Goal: Transaction & Acquisition: Obtain resource

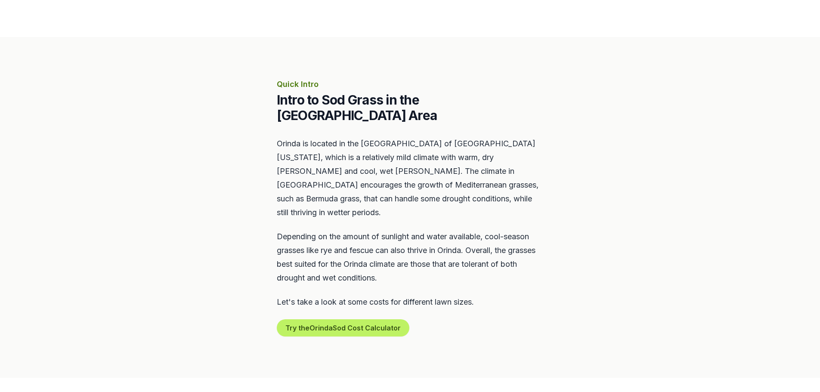
scroll to position [345, 0]
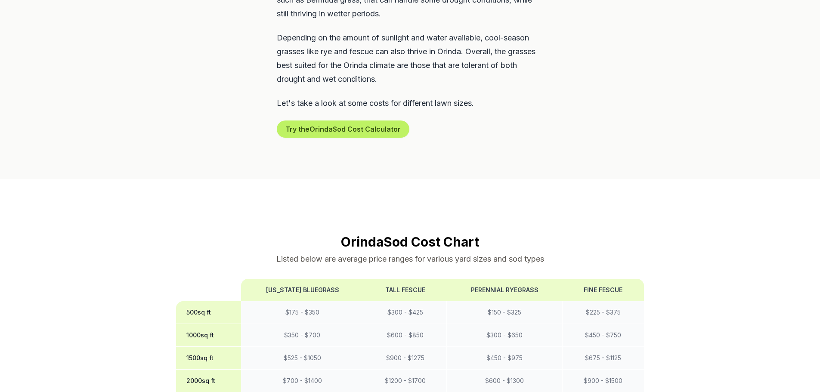
drag, startPoint x: 569, startPoint y: 105, endPoint x: 575, endPoint y: 129, distance: 24.7
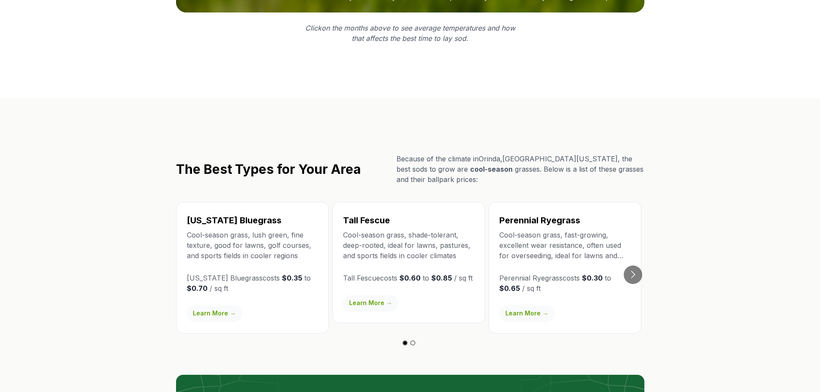
scroll to position [1385, 0]
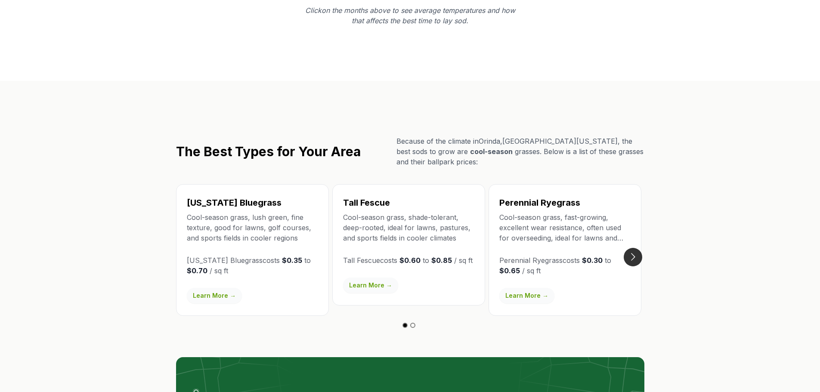
click at [631, 248] on button "Go to next slide" at bounding box center [633, 257] width 19 height 19
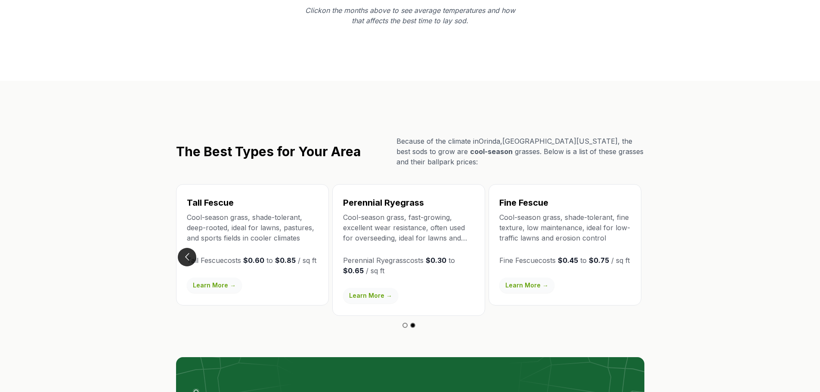
click at [188, 248] on button "Go to previous slide" at bounding box center [187, 257] width 19 height 19
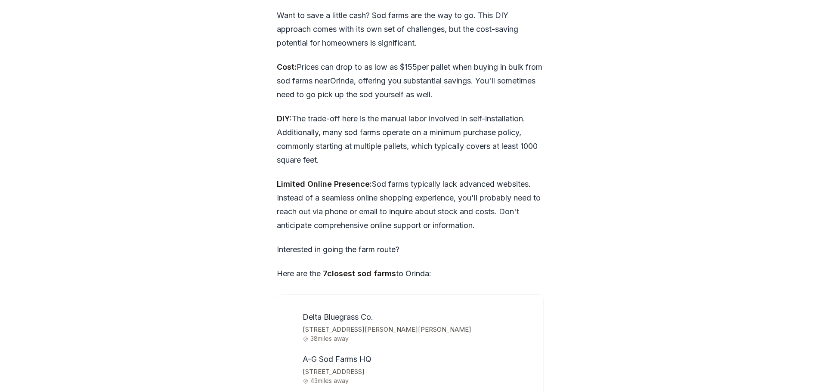
drag, startPoint x: 250, startPoint y: 181, endPoint x: 255, endPoint y: 210, distance: 29.7
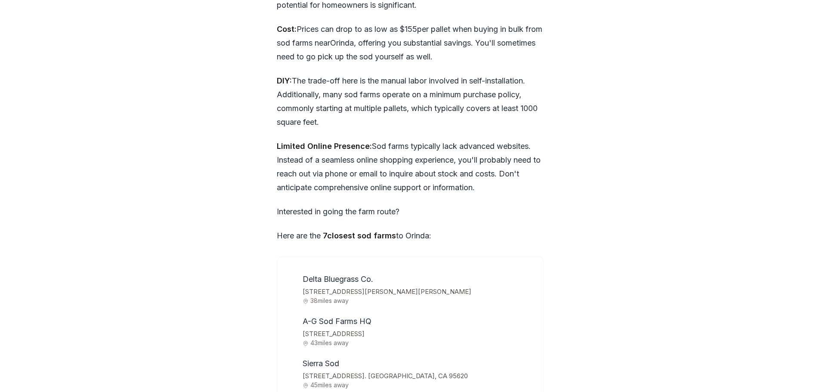
scroll to position [2581, 0]
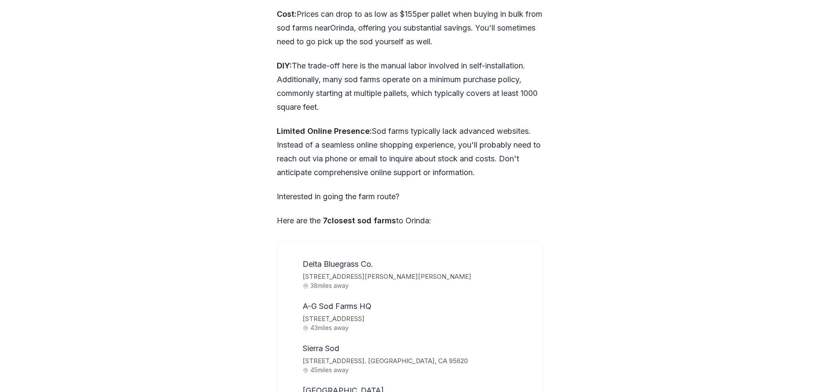
drag, startPoint x: 255, startPoint y: 210, endPoint x: 256, endPoint y: 230, distance: 19.5
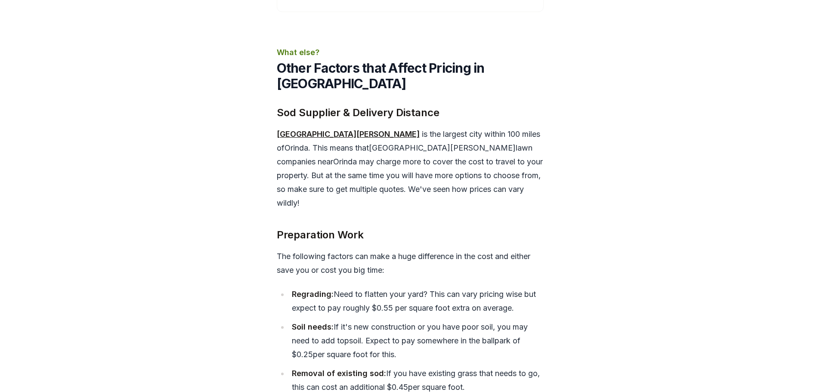
scroll to position [3184, 0]
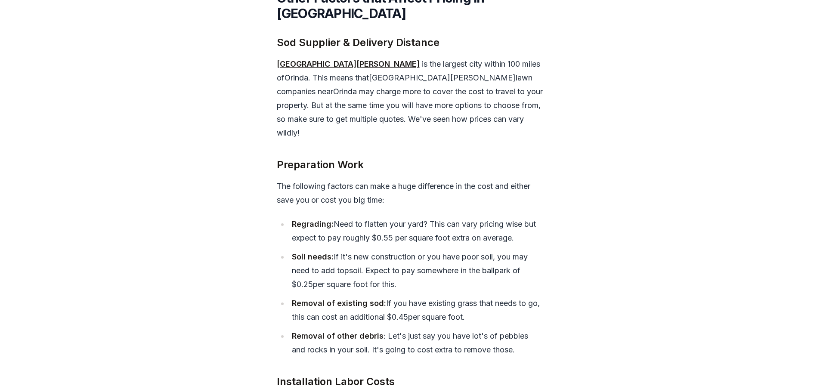
drag, startPoint x: 253, startPoint y: 103, endPoint x: 253, endPoint y: 113, distance: 9.5
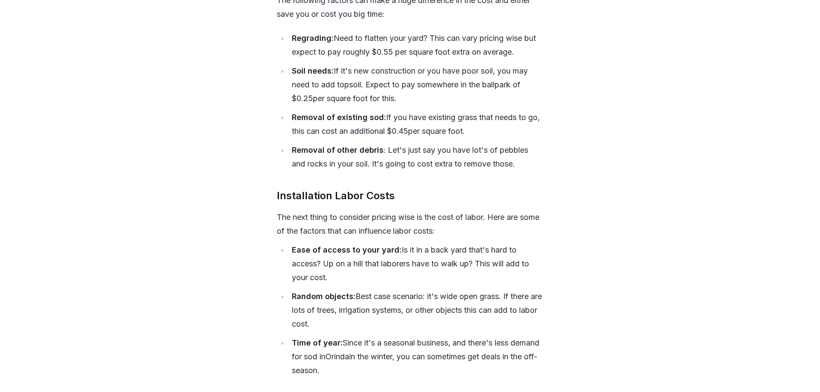
drag, startPoint x: 253, startPoint y: 113, endPoint x: 251, endPoint y: 137, distance: 24.3
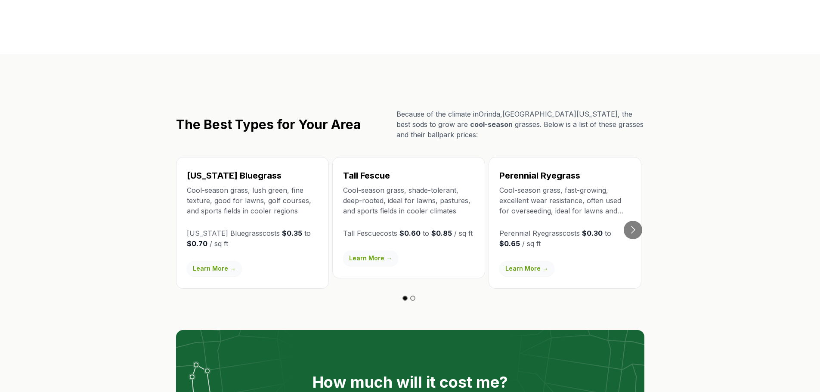
scroll to position [795, 0]
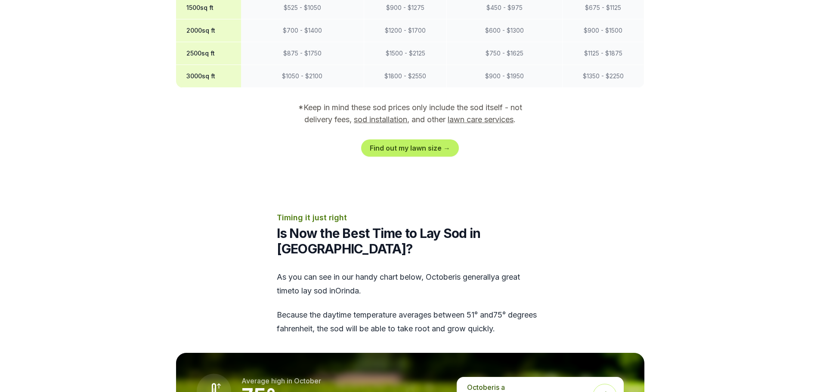
drag, startPoint x: 265, startPoint y: 211, endPoint x: 229, endPoint y: 76, distance: 139.0
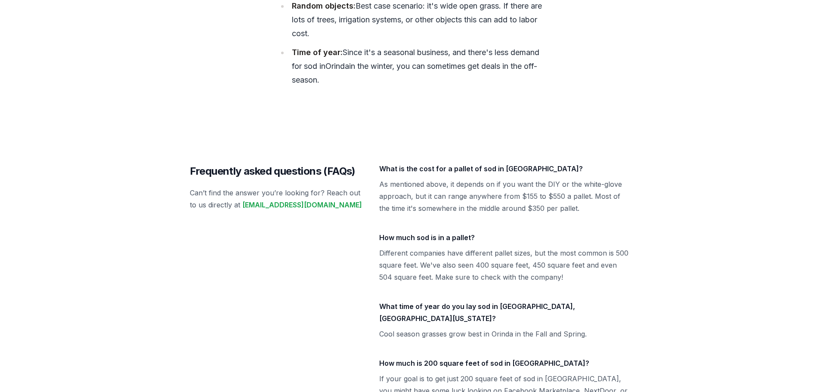
scroll to position [4516, 0]
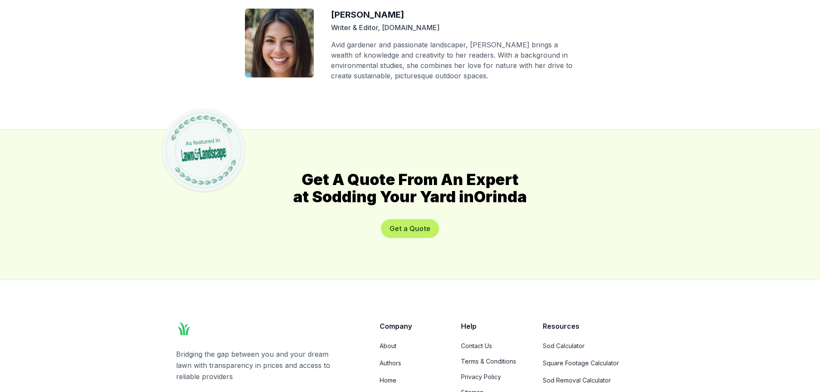
drag, startPoint x: 229, startPoint y: 79, endPoint x: 244, endPoint y: 261, distance: 181.9
click at [563, 342] on link "Sod Calculator" at bounding box center [594, 346] width 102 height 9
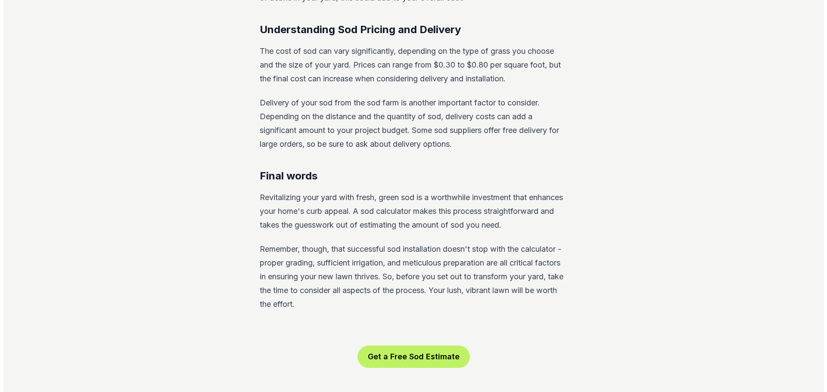
scroll to position [1421, 0]
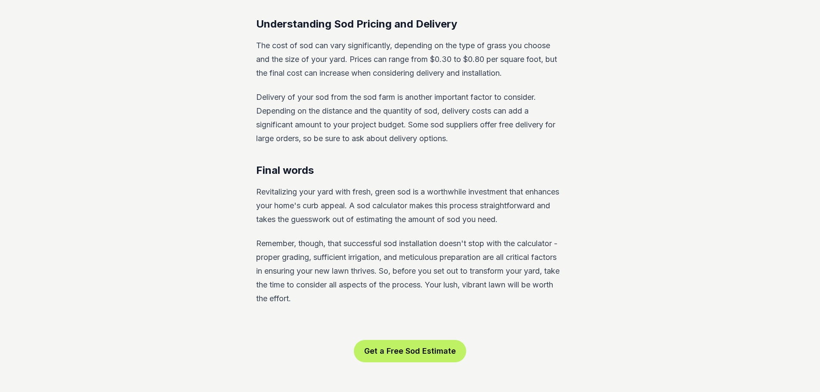
click at [392, 340] on button "Get a Free Sod Estimate" at bounding box center [410, 351] width 112 height 22
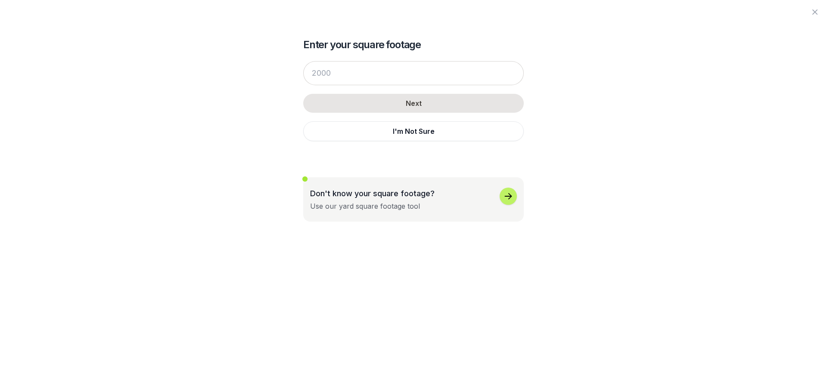
click at [504, 198] on icon "button" at bounding box center [508, 196] width 10 height 10
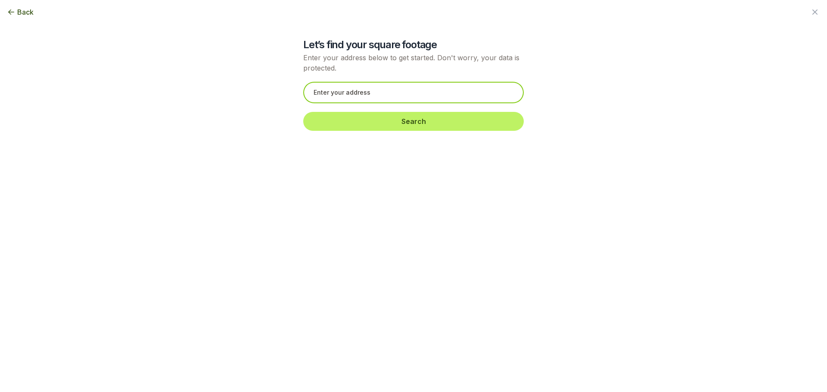
click at [407, 89] on input "text" at bounding box center [413, 93] width 221 height 22
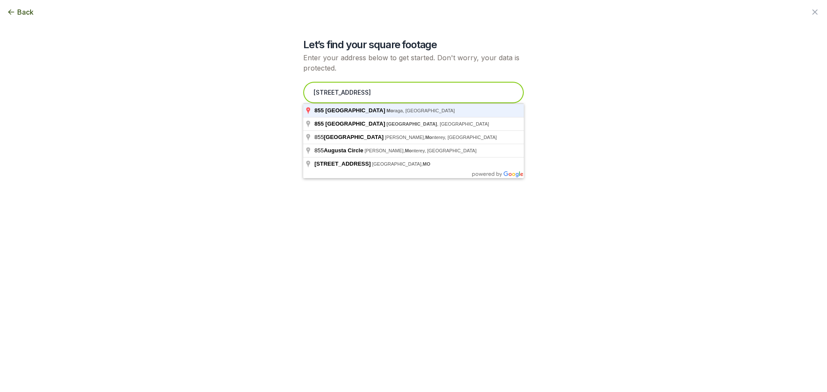
type input "[STREET_ADDRESS]"
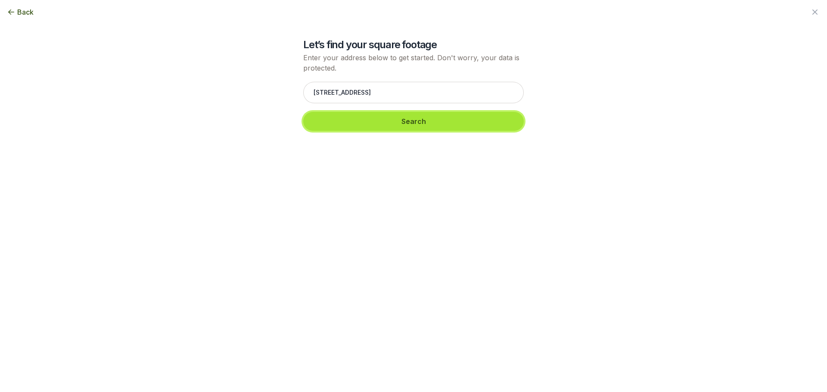
click at [398, 122] on button "Search" at bounding box center [413, 121] width 221 height 19
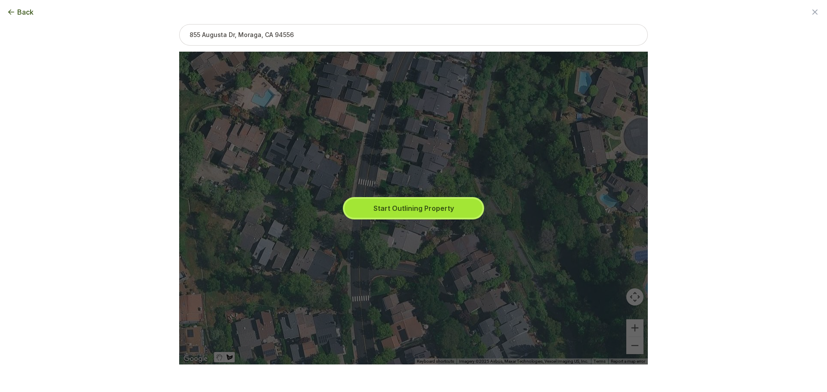
click at [405, 208] on button "Start Outlining Property" at bounding box center [414, 208] width 138 height 19
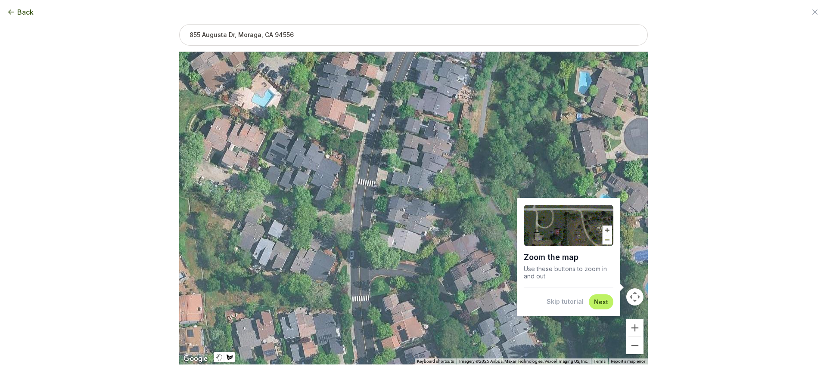
click at [598, 301] on button "Next" at bounding box center [601, 302] width 14 height 8
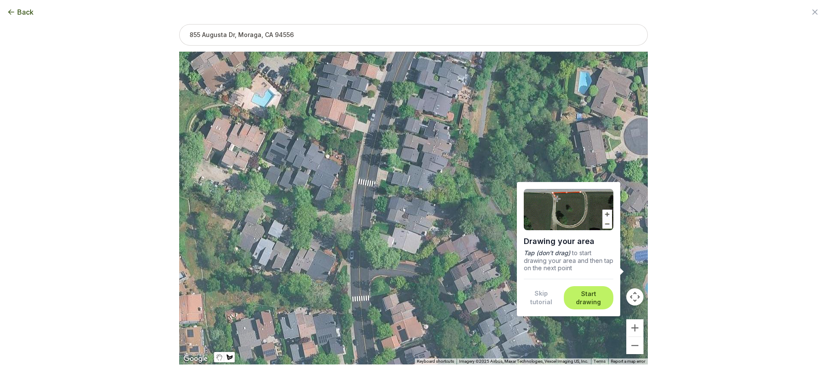
click at [598, 300] on button "Start drawing" at bounding box center [588, 298] width 39 height 17
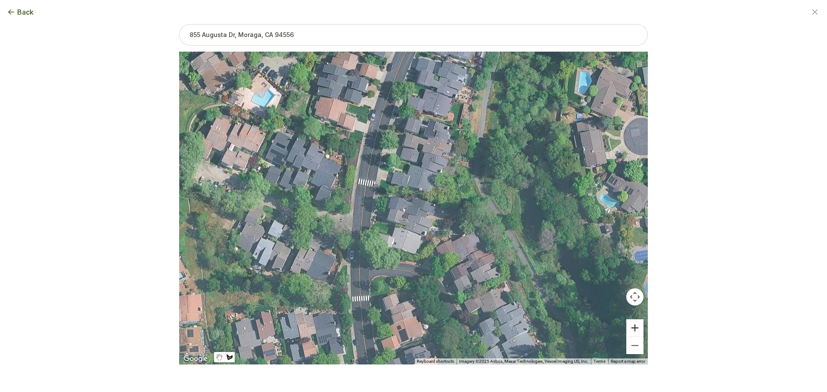
click at [634, 329] on button "Zoom in" at bounding box center [634, 328] width 17 height 17
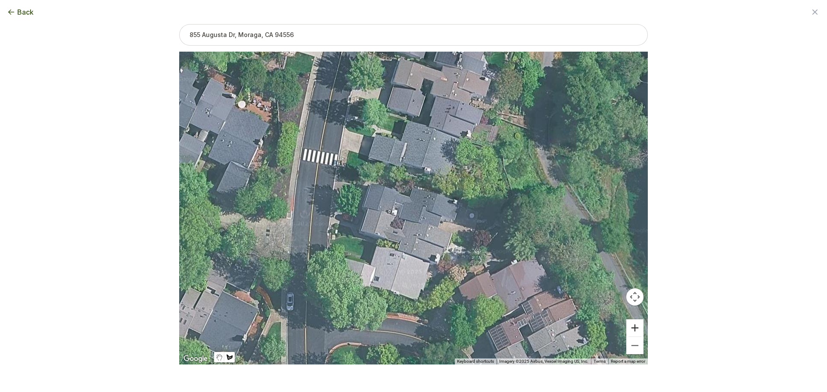
click at [634, 329] on button "Zoom in" at bounding box center [634, 328] width 17 height 17
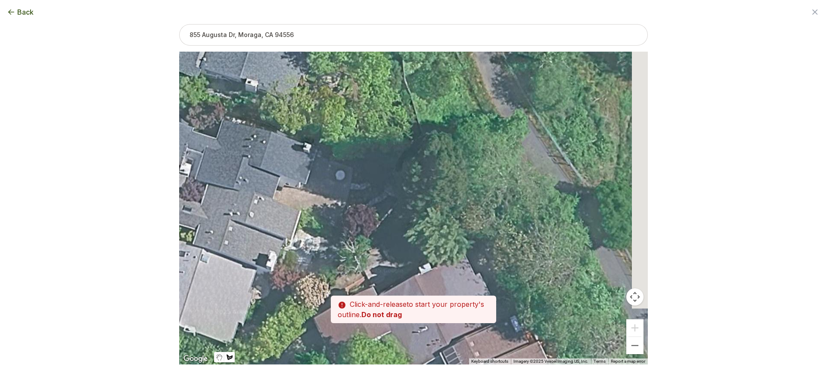
drag, startPoint x: 581, startPoint y: 293, endPoint x: 388, endPoint y: 243, distance: 199.2
click at [390, 244] on div at bounding box center [413, 208] width 469 height 313
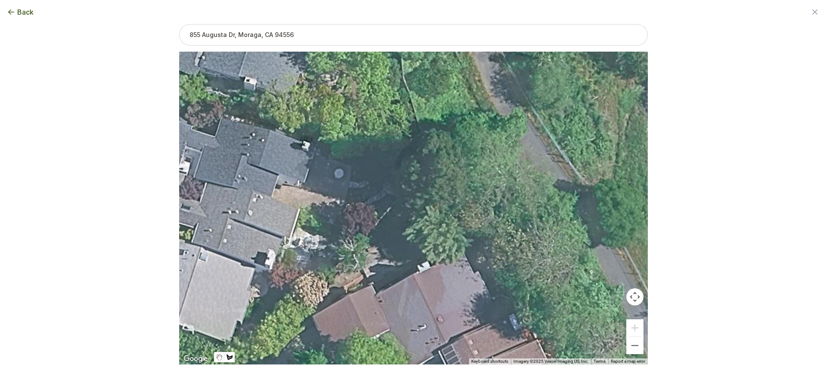
click at [358, 150] on div at bounding box center [413, 208] width 469 height 313
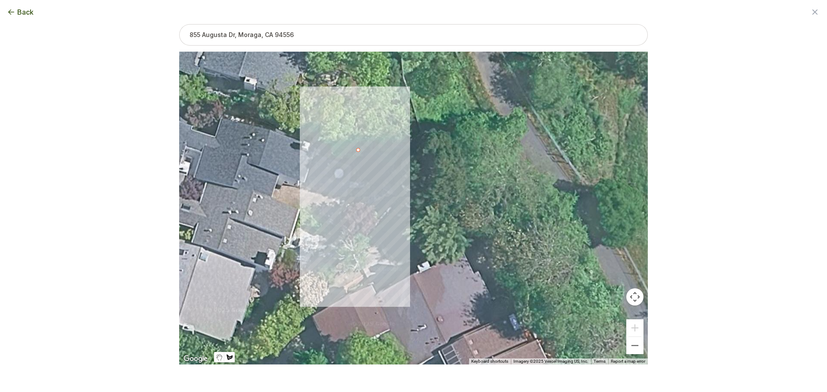
click at [345, 212] on div at bounding box center [413, 208] width 469 height 313
click at [377, 220] on div at bounding box center [413, 208] width 469 height 313
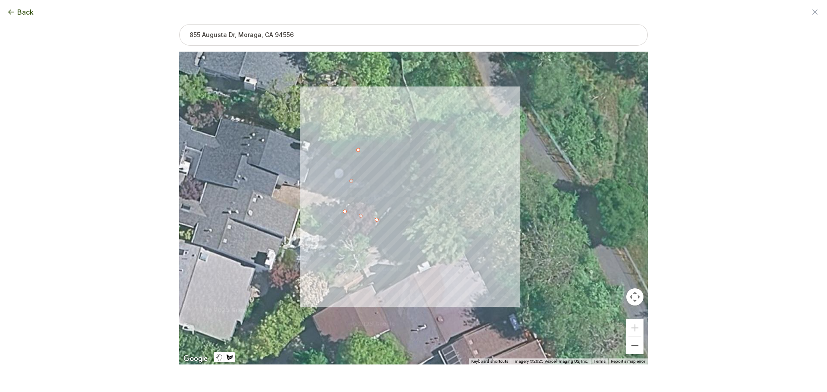
click at [422, 184] on div at bounding box center [413, 208] width 469 height 313
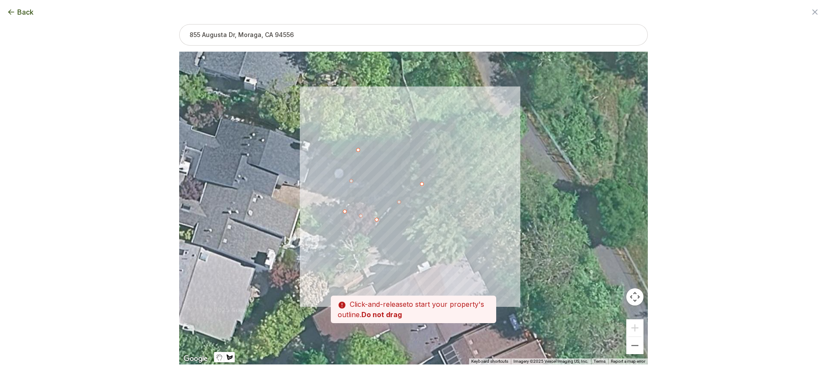
click at [423, 155] on div at bounding box center [413, 208] width 469 height 313
click at [359, 150] on div at bounding box center [413, 208] width 469 height 313
type input "785"
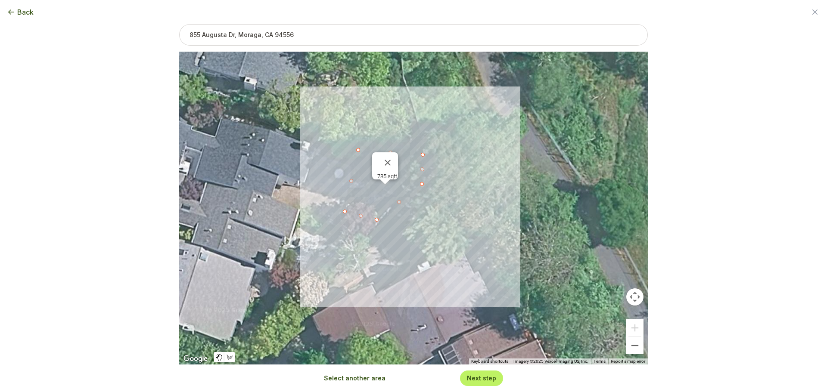
click at [494, 379] on button "Next step" at bounding box center [481, 378] width 29 height 8
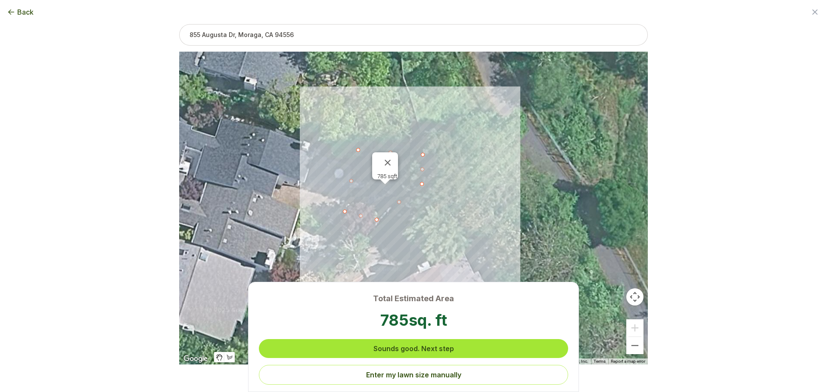
click at [469, 345] on button "Sounds good. Next step" at bounding box center [413, 348] width 309 height 19
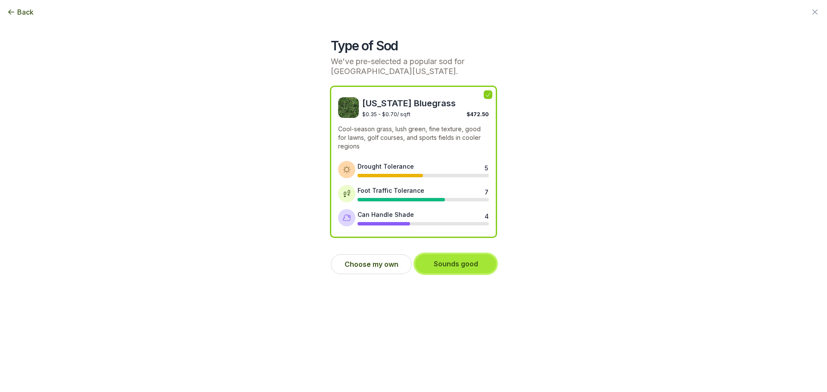
click at [444, 264] on button "Sounds good" at bounding box center [455, 264] width 81 height 19
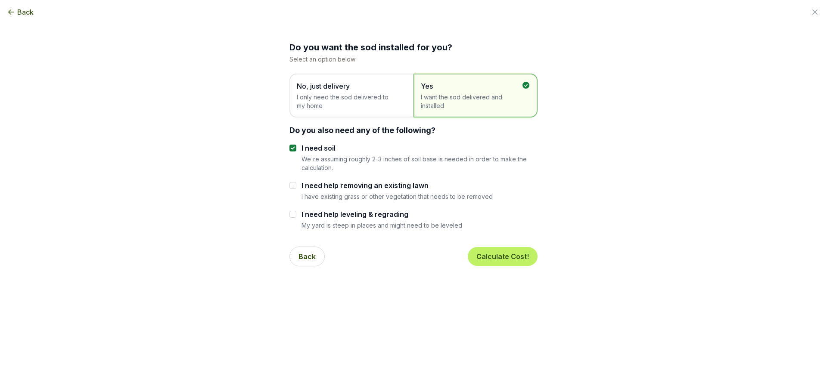
click at [341, 215] on label "I need help leveling & regrading" at bounding box center [381, 214] width 161 height 10
click at [296, 215] on input "I need help leveling & regrading" at bounding box center [292, 214] width 7 height 7
click at [341, 215] on label "I need help leveling & regrading" at bounding box center [381, 214] width 161 height 10
click at [296, 215] on input "I need help leveling & regrading" at bounding box center [292, 214] width 7 height 7
checkbox input "false"
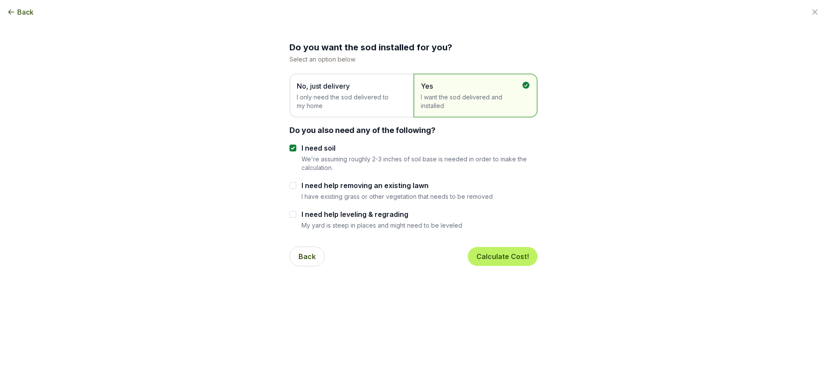
click at [350, 191] on div "I need help removing an existing lawn I have existing grass or other vegetation…" at bounding box center [396, 190] width 191 height 20
click at [335, 186] on label "I need help removing an existing lawn" at bounding box center [396, 185] width 191 height 10
click at [296, 186] on input "I need help removing an existing lawn" at bounding box center [292, 185] width 7 height 7
checkbox input "true"
click at [491, 250] on button "Calculate Cost!" at bounding box center [503, 256] width 70 height 19
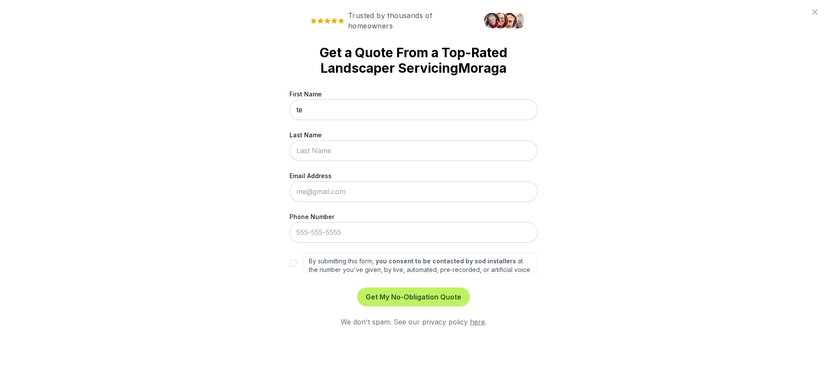
type input "te"
click at [452, 152] on input "Last Name" at bounding box center [413, 150] width 248 height 21
type input "ere"
click at [437, 189] on input "Email Address" at bounding box center [413, 191] width 248 height 21
type input "[EMAIL_ADDRESS][DOMAIN_NAME]"
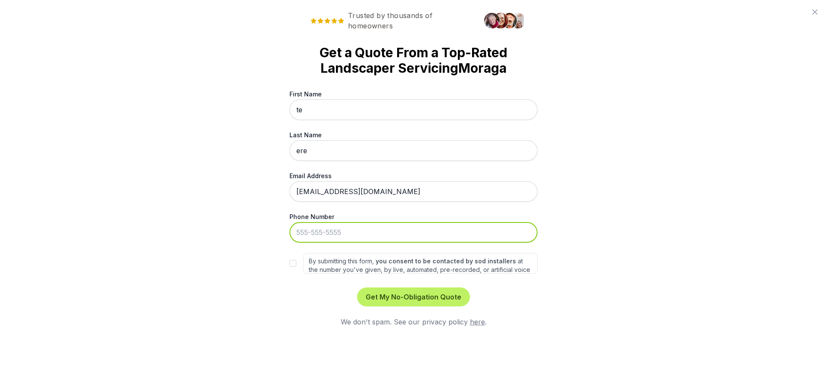
click at [395, 229] on input "Phone Number" at bounding box center [413, 232] width 248 height 21
click at [233, 224] on div "Trusted by thousands of homeowners Get a Quote From a Top-Rated Landscaper Serv…" at bounding box center [413, 196] width 827 height 392
click at [289, 262] on div "Trusted by thousands of homeowners Get a Quote From a Top-Rated Landscaper Serv…" at bounding box center [413, 196] width 827 height 392
click at [292, 261] on input "By submitting this form, you consent to be contacted by sod installers at the n…" at bounding box center [292, 263] width 7 height 7
checkbox input "true"
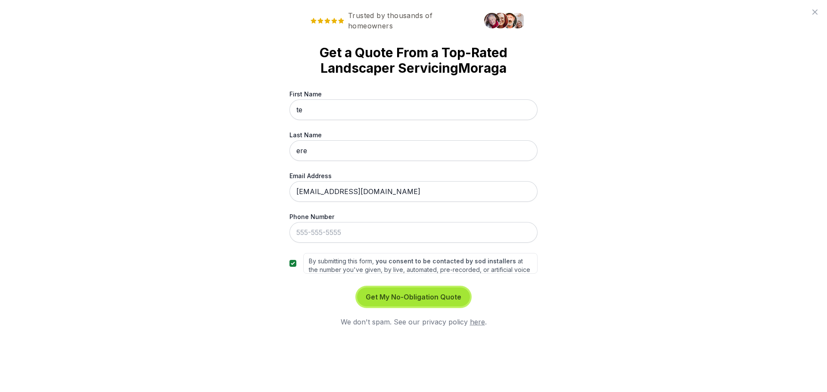
click at [416, 291] on button "Get My No-Obligation Quote" at bounding box center [413, 297] width 113 height 19
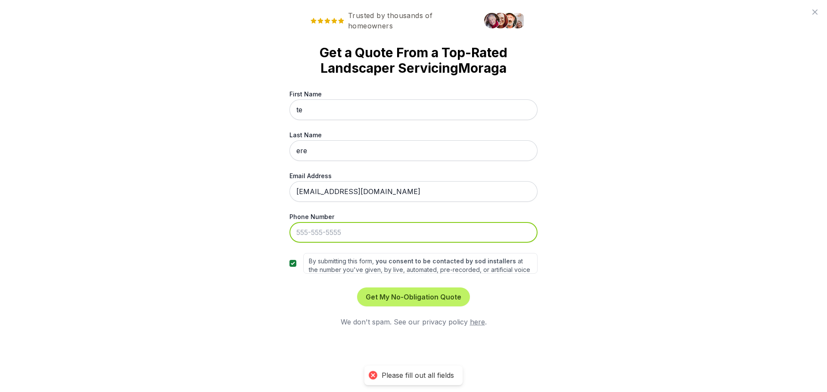
click at [382, 222] on input "Phone Number" at bounding box center [413, 232] width 248 height 21
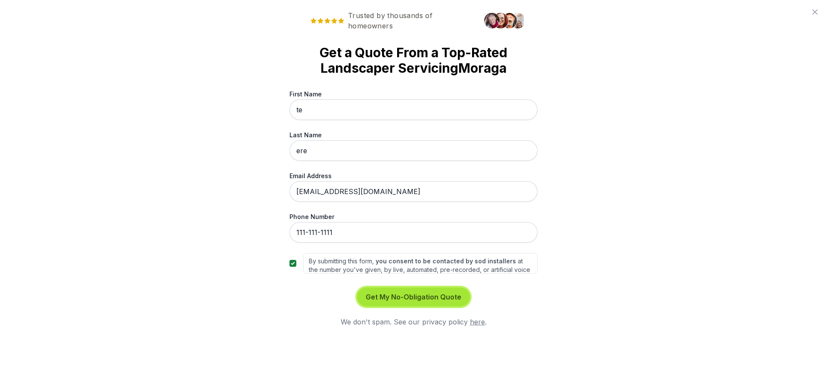
click at [418, 289] on button "Get My No-Obligation Quote" at bounding box center [413, 297] width 113 height 19
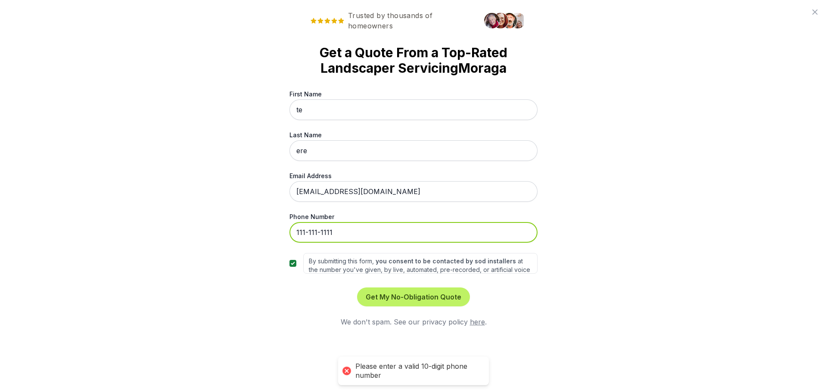
click at [323, 230] on input "111-111-1111" at bounding box center [413, 232] width 248 height 21
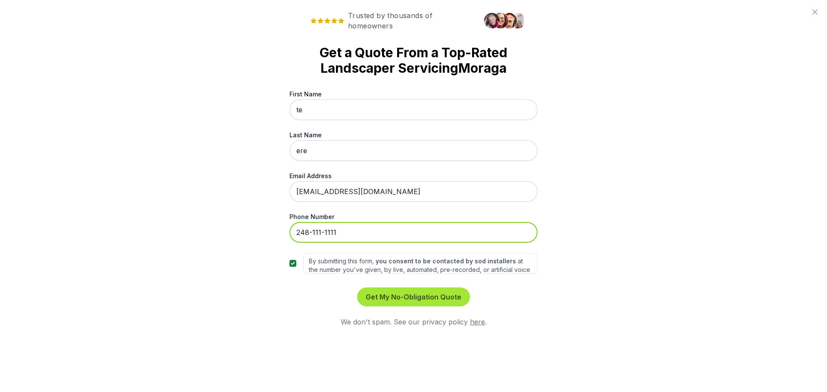
type input "248-111-1111"
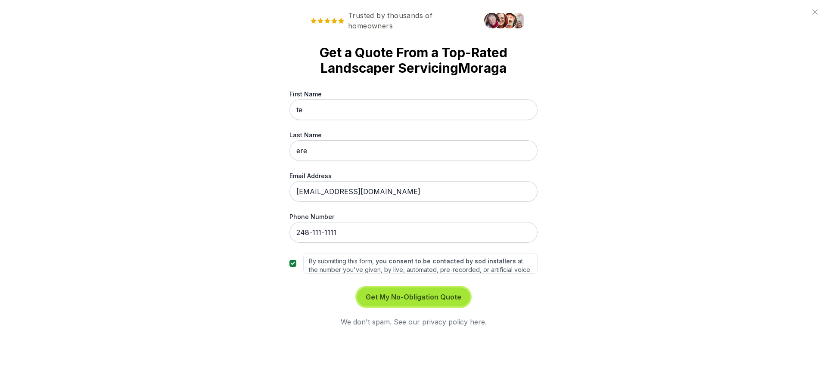
click at [386, 289] on button "Get My No-Obligation Quote" at bounding box center [413, 297] width 113 height 19
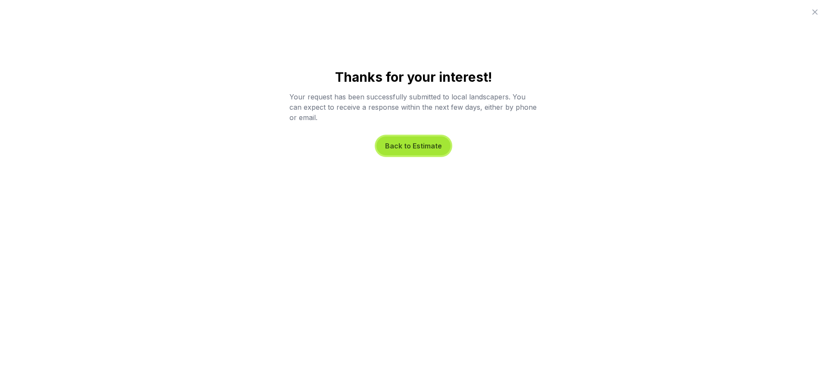
click at [409, 150] on button "Back to Estimate" at bounding box center [413, 146] width 74 height 19
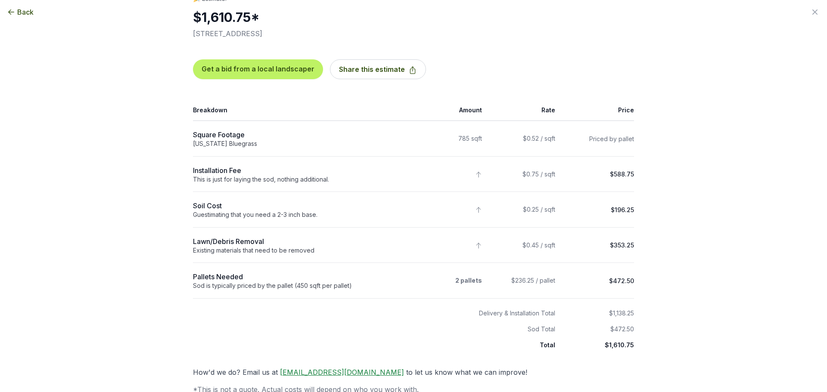
scroll to position [39, 0]
